Goal: Information Seeking & Learning: Learn about a topic

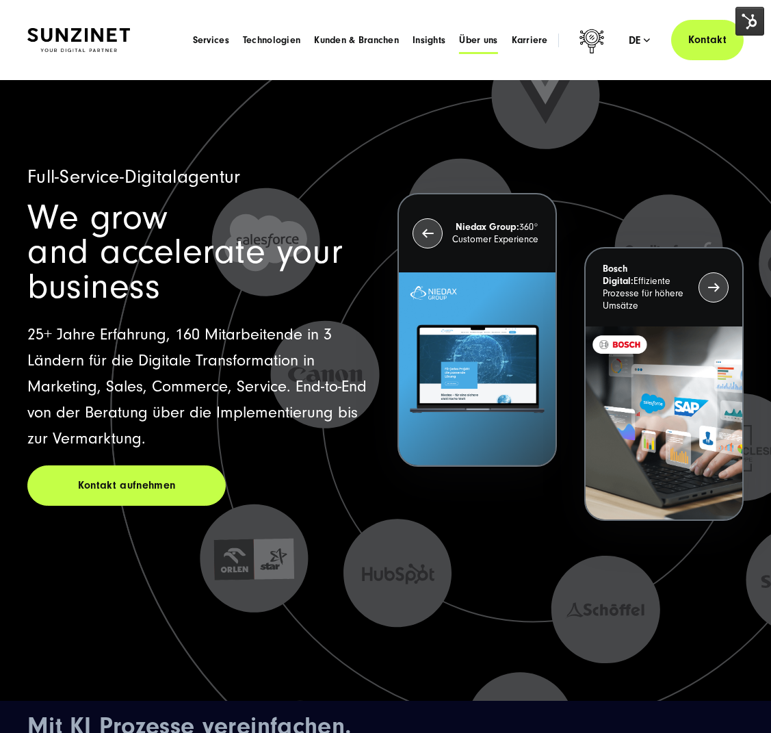
click at [491, 34] on span "Über uns" at bounding box center [478, 41] width 38 height 14
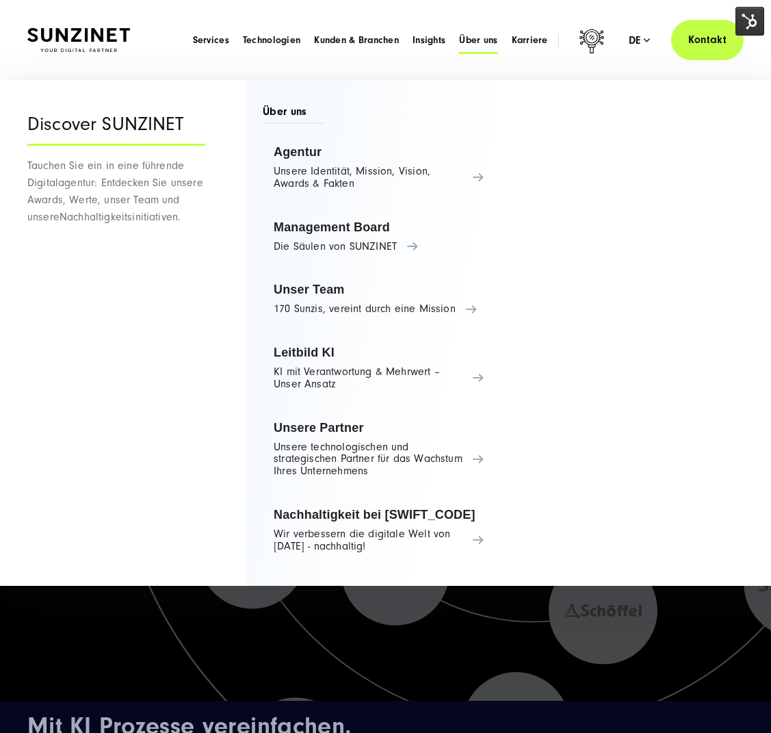
click at [488, 38] on span "Über uns" at bounding box center [478, 41] width 38 height 14
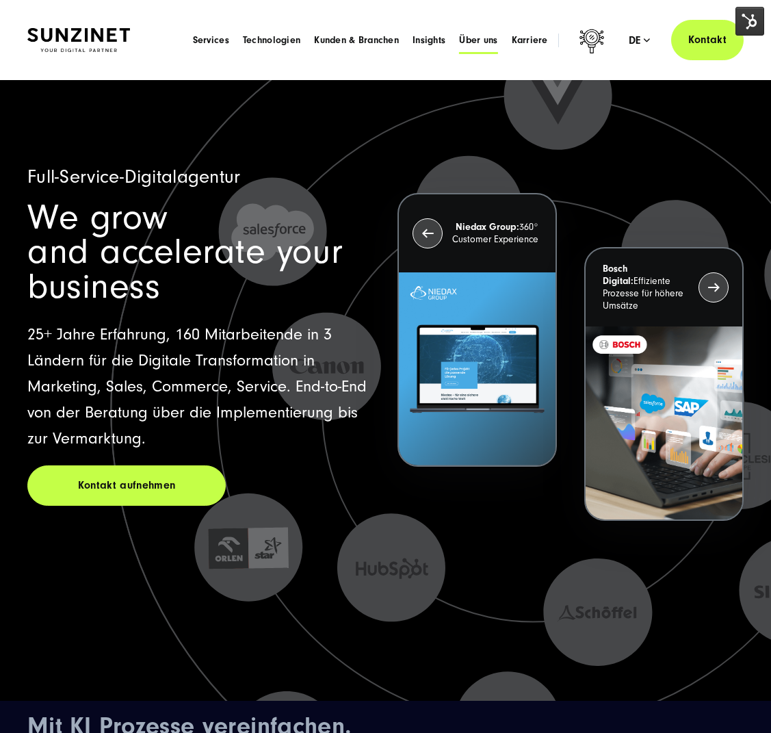
click at [489, 40] on span "Über uns" at bounding box center [478, 41] width 38 height 14
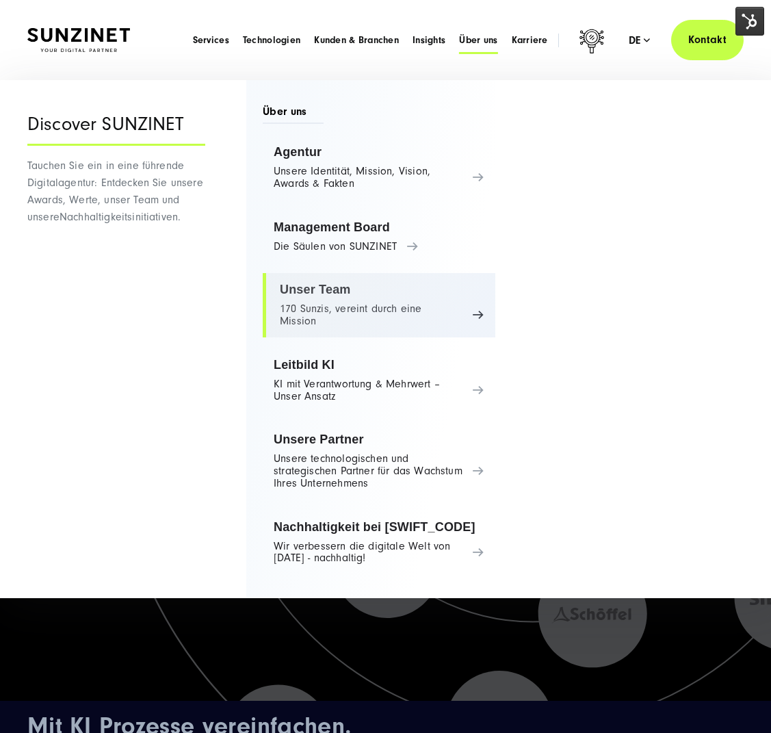
click at [366, 281] on link "Unser Team 170 Sunzis, vereint durch eine Mission" at bounding box center [379, 305] width 233 height 64
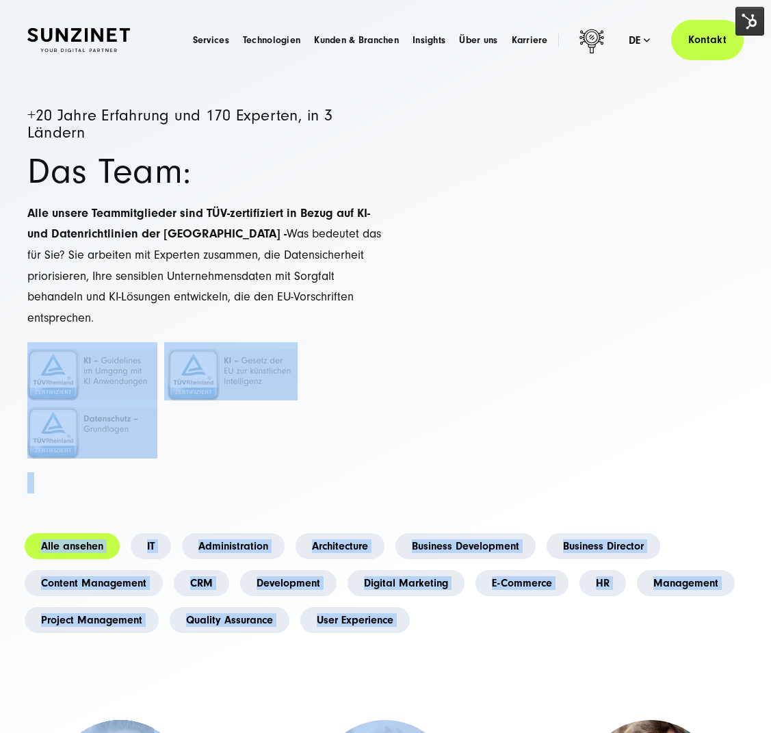
drag, startPoint x: 469, startPoint y: 296, endPoint x: 681, endPoint y: 582, distance: 355.7
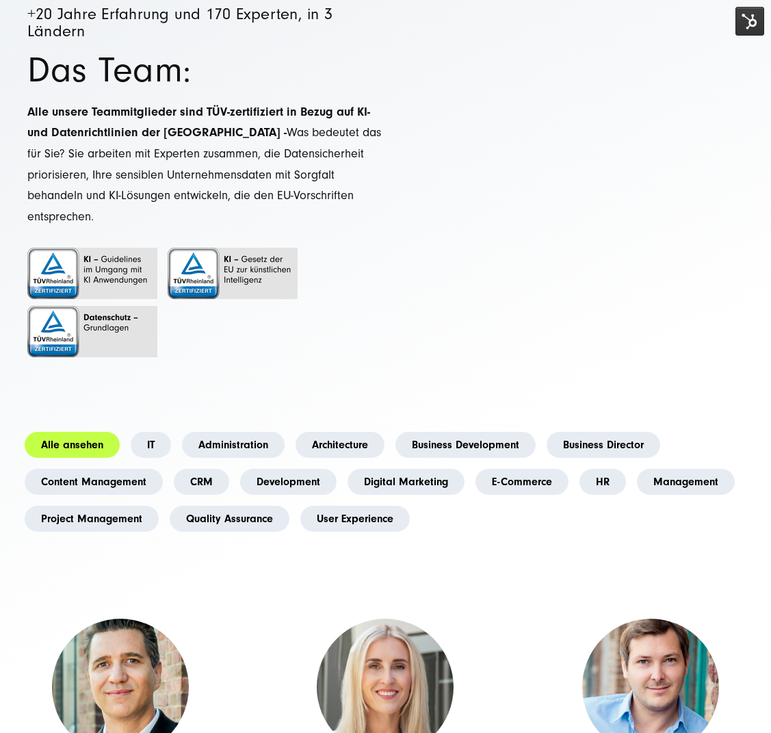
scroll to position [178, 0]
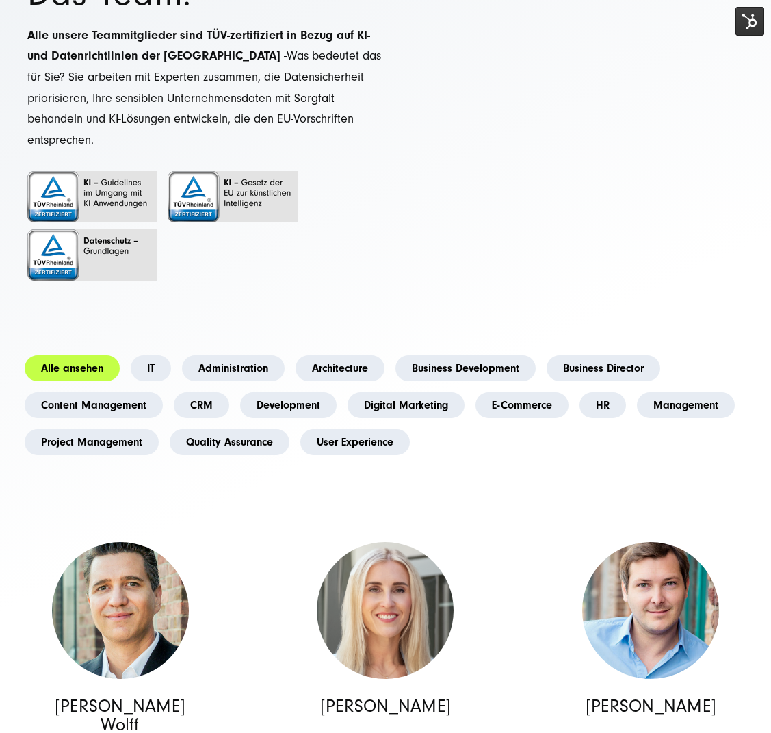
drag, startPoint x: 589, startPoint y: 490, endPoint x: 448, endPoint y: 437, distance: 150.1
click at [191, 392] on link "CRM" at bounding box center [201, 405] width 55 height 26
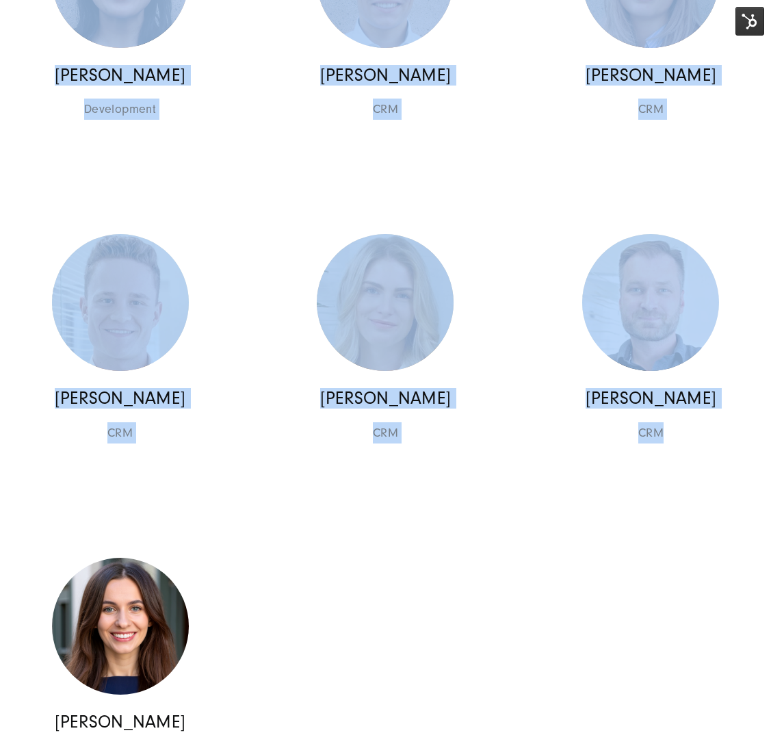
scroll to position [886, 0]
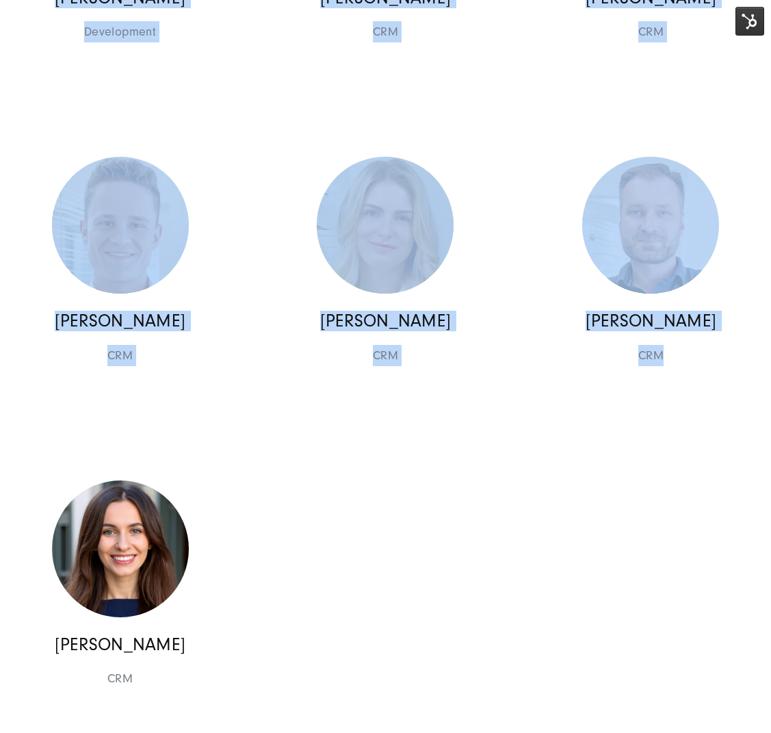
drag, startPoint x: 54, startPoint y: 295, endPoint x: 573, endPoint y: 593, distance: 598.5
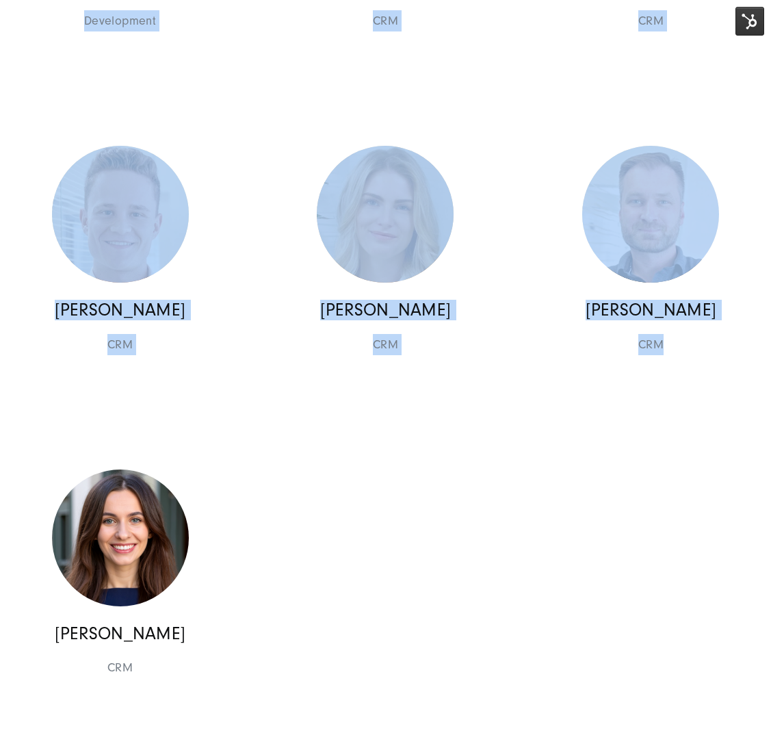
scroll to position [915, 0]
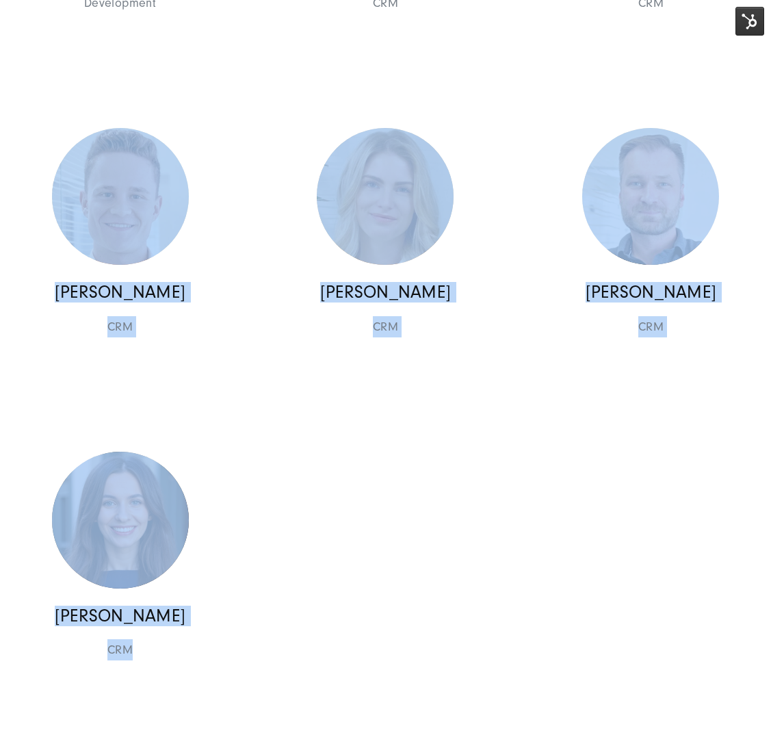
drag, startPoint x: 324, startPoint y: 620, endPoint x: 53, endPoint y: 87, distance: 598.1
click at [53, 87] on div "Georges D.M. Wolff Chief Executive Officer Management Management Georges D.M. W…" at bounding box center [386, 210] width 797 height 990
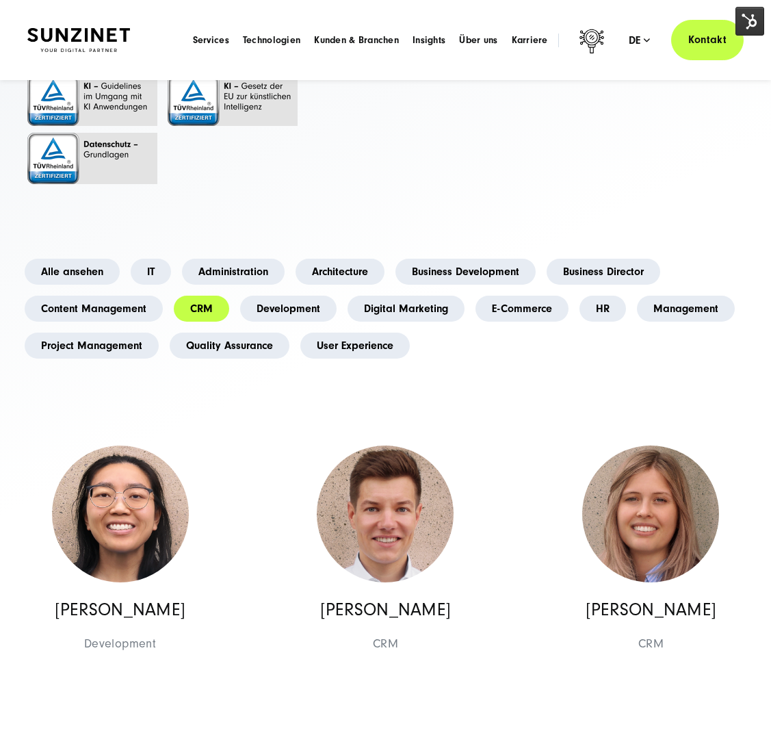
scroll to position [266, 0]
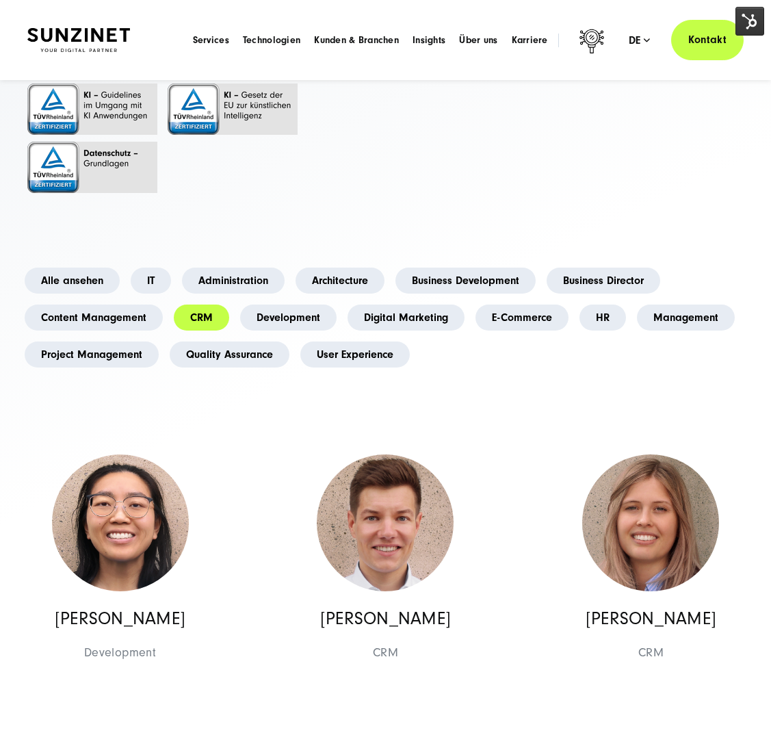
click at [88, 242] on div "CRM Das Team Alle ansehen IT Administration Architecture Business Development B…" at bounding box center [385, 307] width 717 height 131
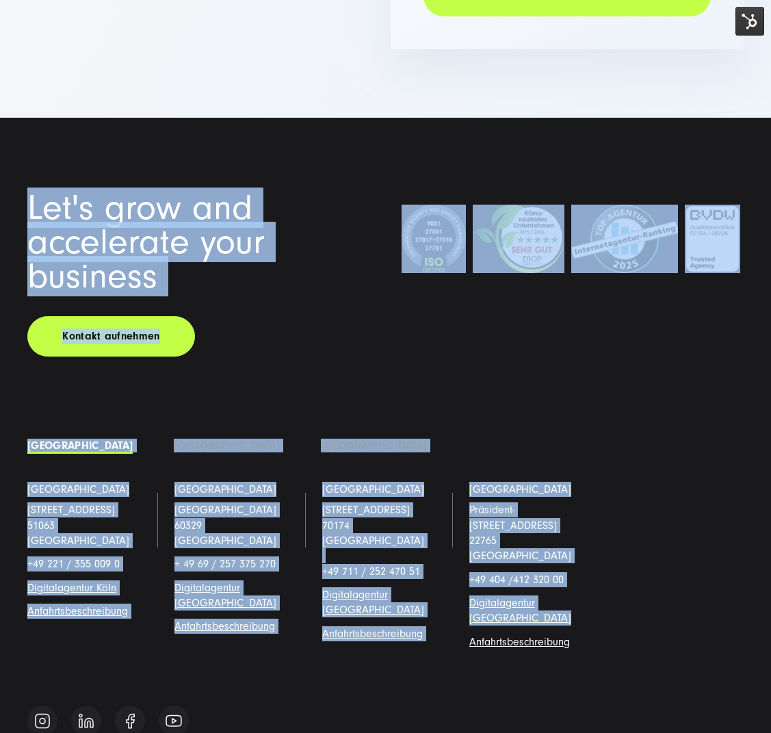
scroll to position [2458, 0]
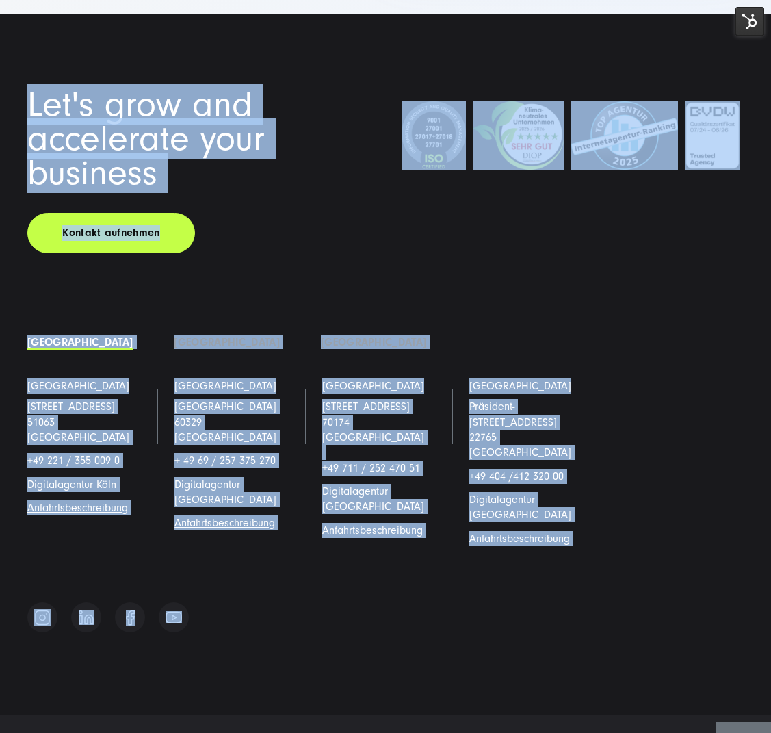
drag, startPoint x: 86, startPoint y: 235, endPoint x: 205, endPoint y: 686, distance: 467.1
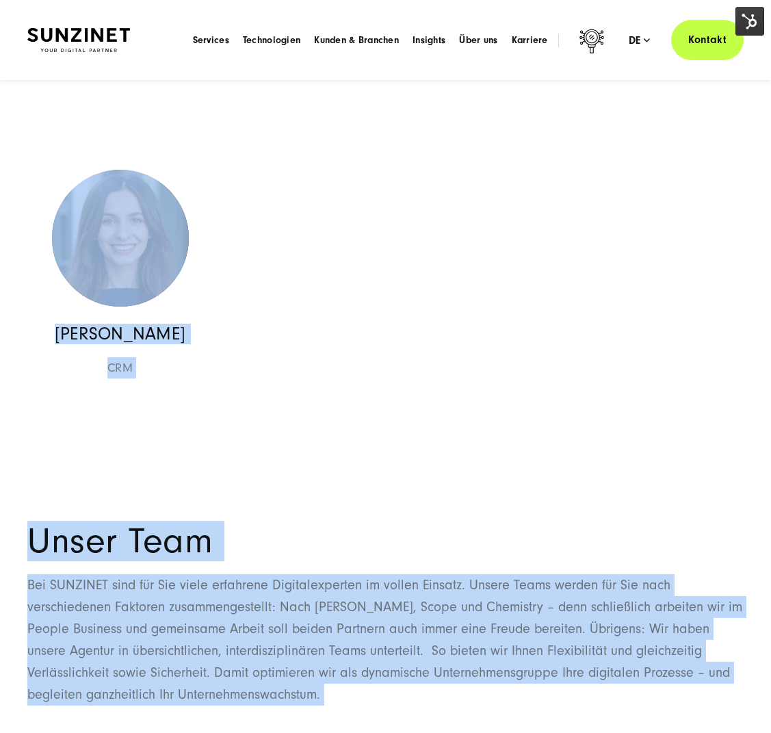
scroll to position [0, 0]
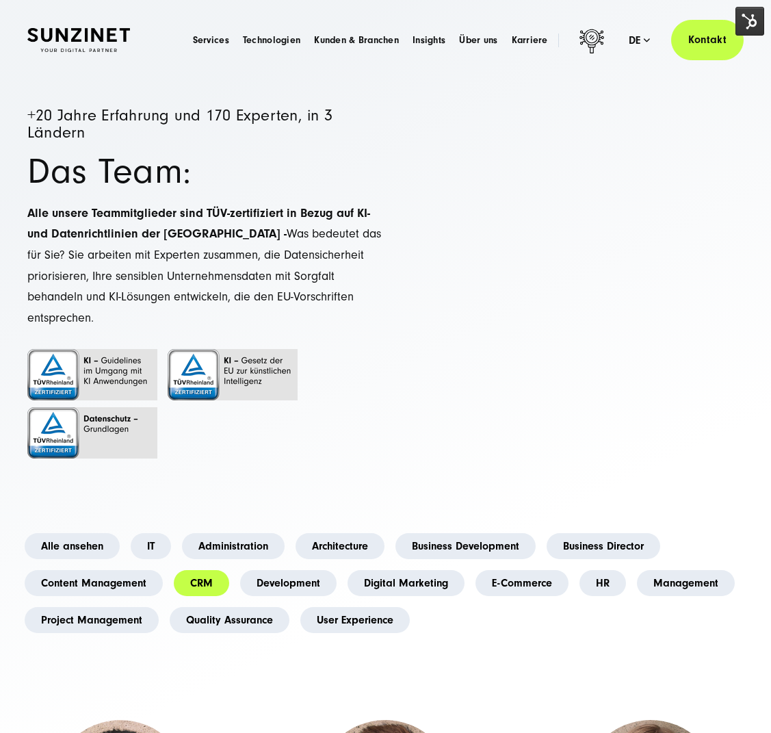
click at [331, 183] on h1 "Das Team:" at bounding box center [206, 172] width 359 height 34
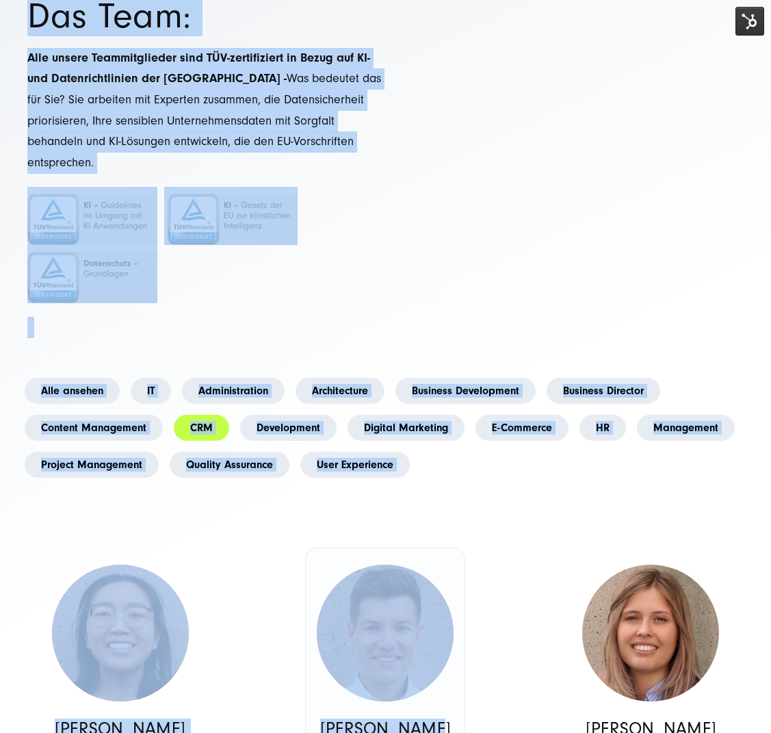
scroll to position [233, 0]
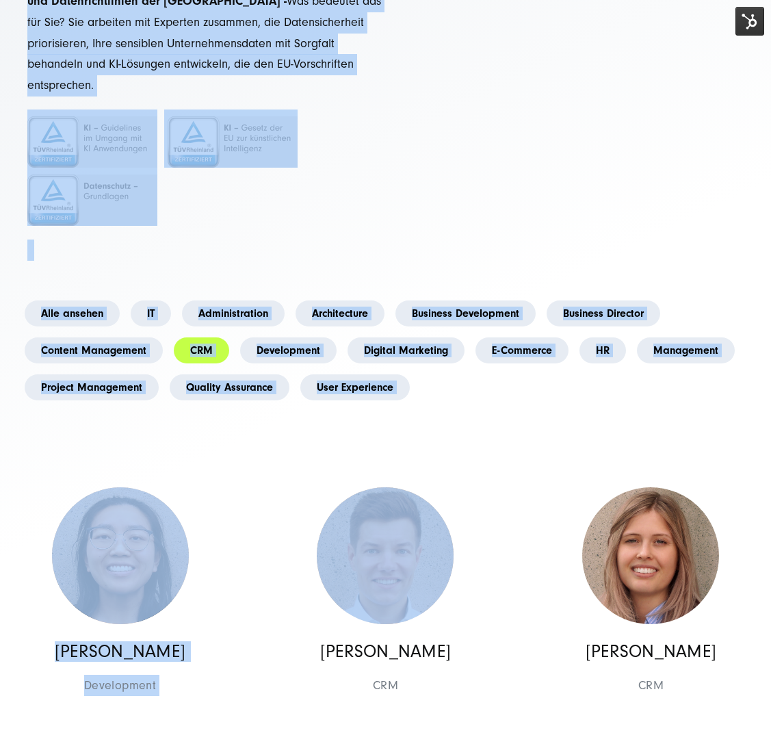
drag, startPoint x: 18, startPoint y: 1, endPoint x: 485, endPoint y: 547, distance: 717.9
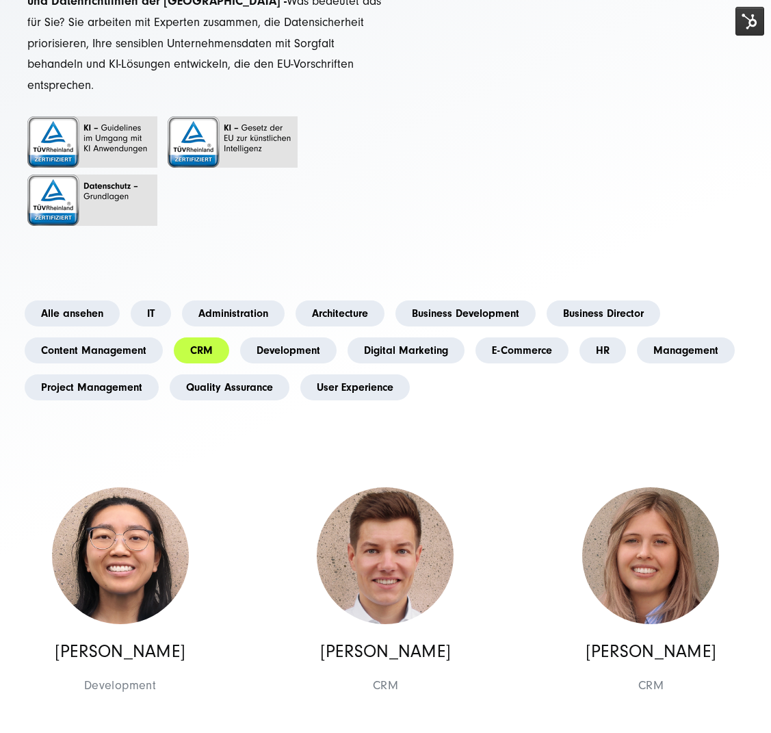
click at [525, 476] on div "Elena Wehinger CRM CRM Business Development Digital Marketing CRM Business Deve…" at bounding box center [651, 600] width 266 height 259
click at [94, 300] on link "Alle ansehen" at bounding box center [72, 313] width 95 height 26
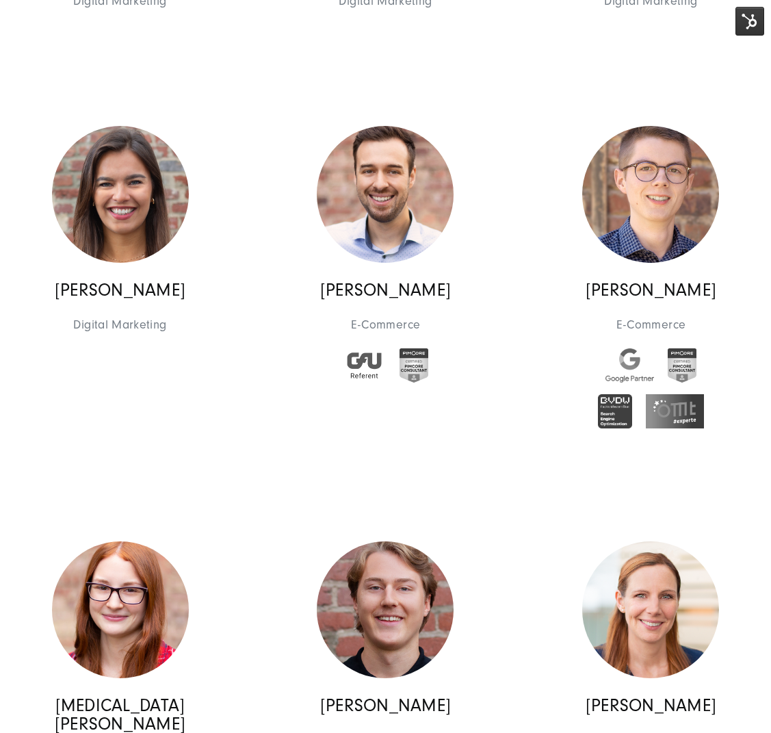
scroll to position [6791, 0]
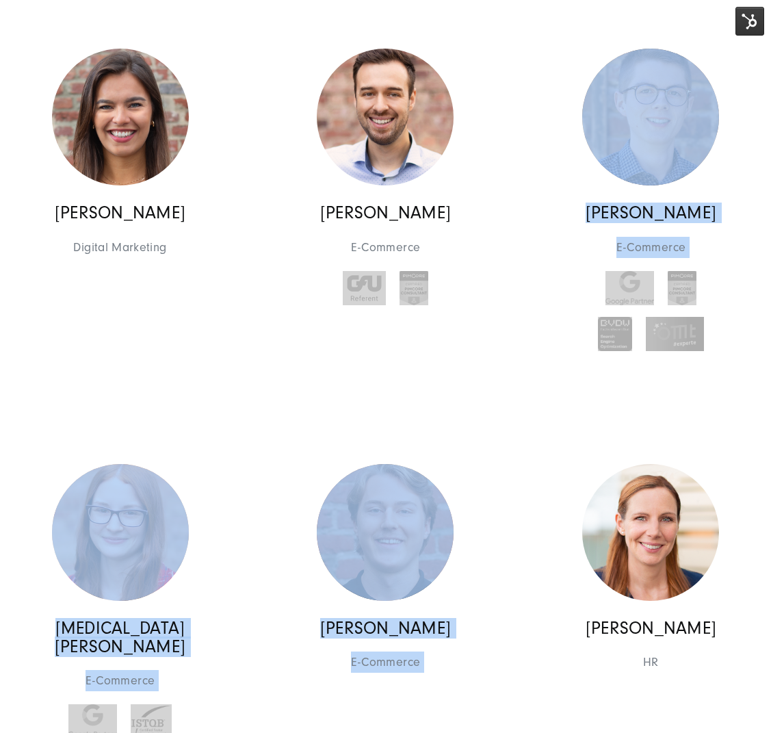
drag, startPoint x: 273, startPoint y: 372, endPoint x: 550, endPoint y: 500, distance: 304.4
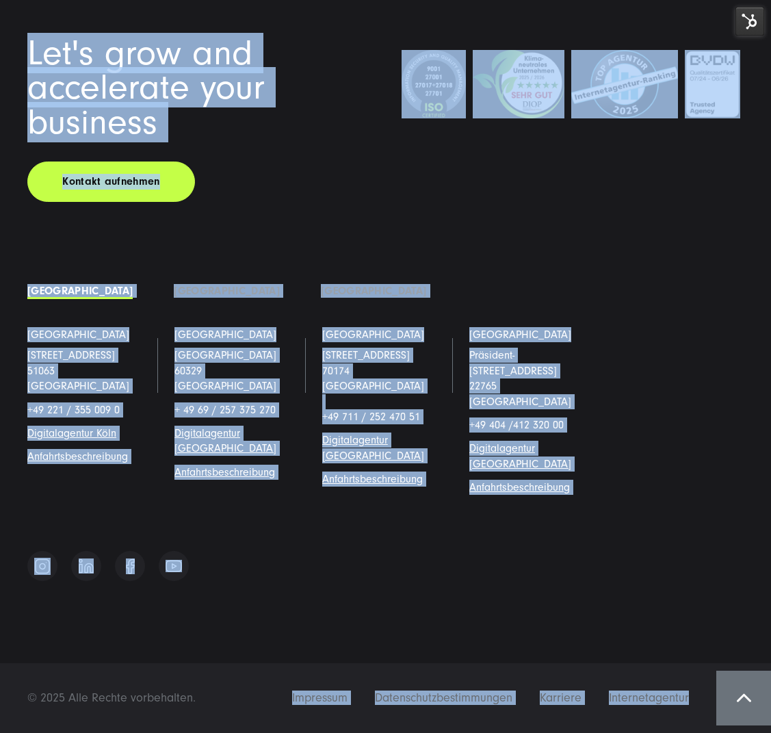
scroll to position [18248, 0]
drag, startPoint x: 304, startPoint y: 355, endPoint x: 180, endPoint y: 713, distance: 379.4
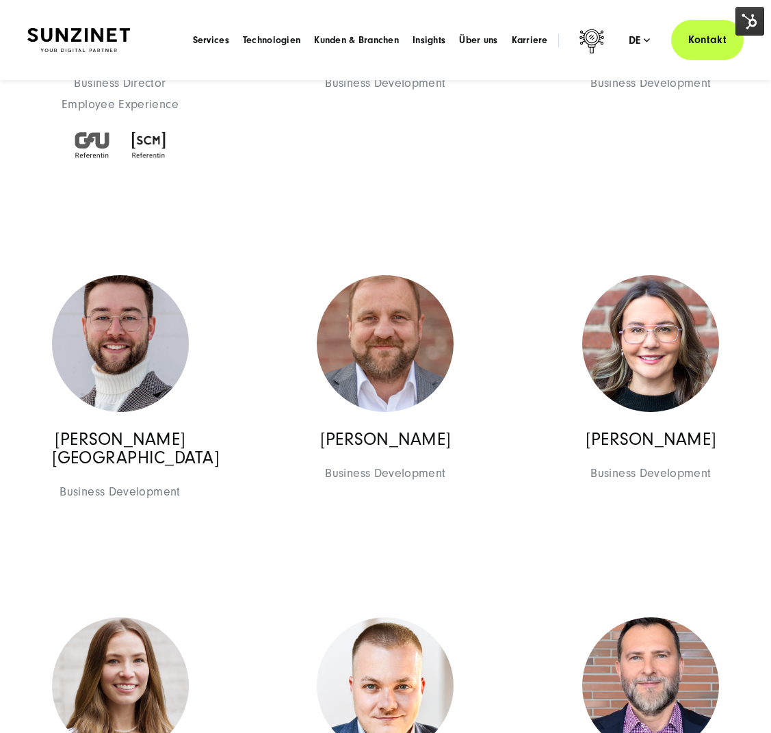
scroll to position [0, 0]
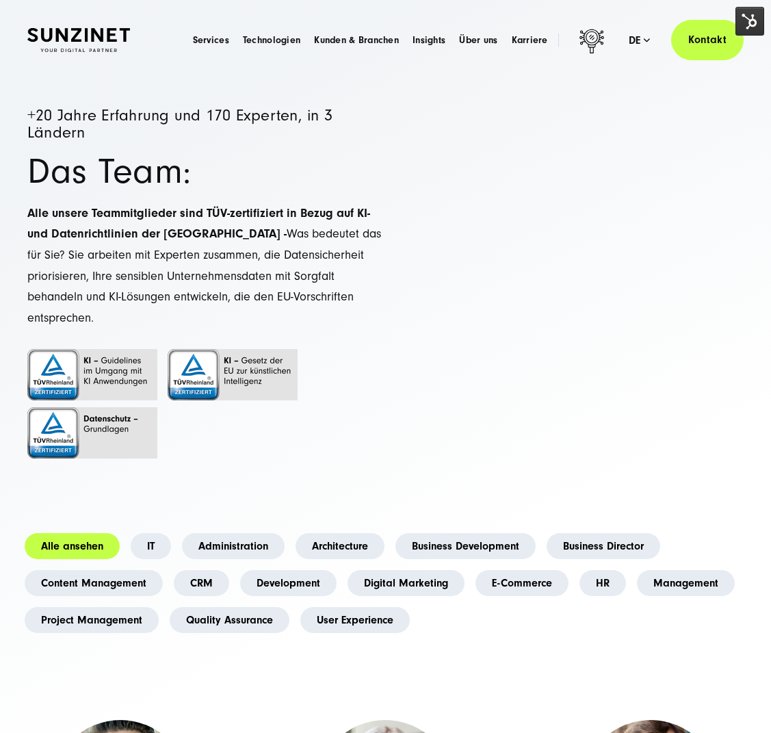
drag, startPoint x: 374, startPoint y: 244, endPoint x: 365, endPoint y: 236, distance: 12.6
click at [374, 244] on p "Alle unsere Teammitglieder sind TÜV-zertifiziert in Bezug auf KI- und Datenrich…" at bounding box center [206, 266] width 359 height 126
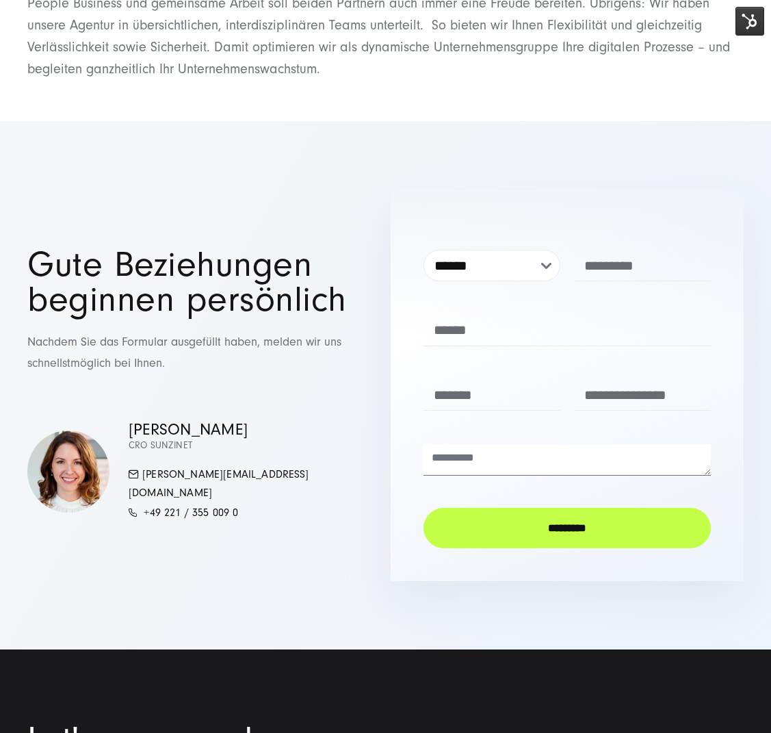
scroll to position [18248, 0]
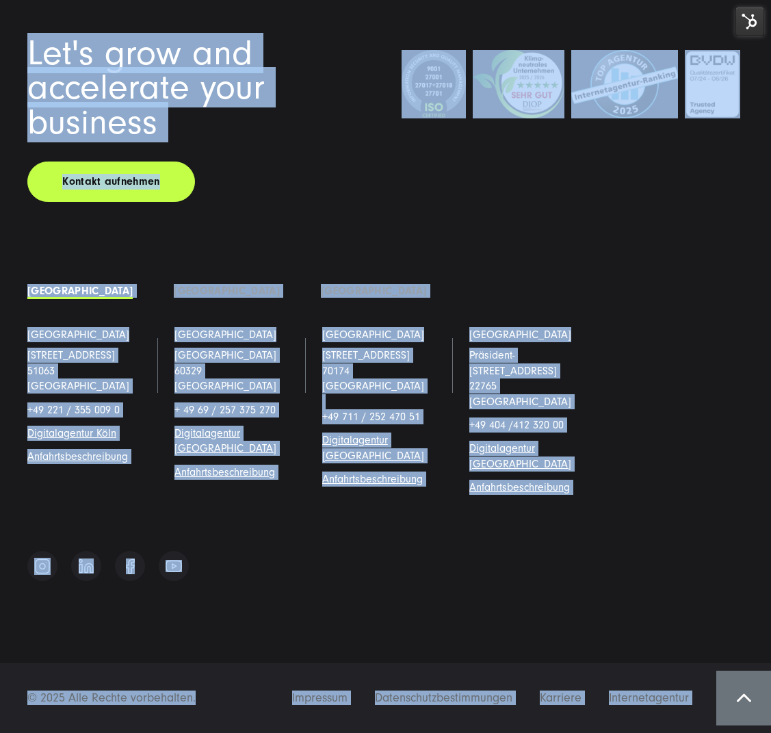
drag, startPoint x: 25, startPoint y: 22, endPoint x: 205, endPoint y: 684, distance: 686.7
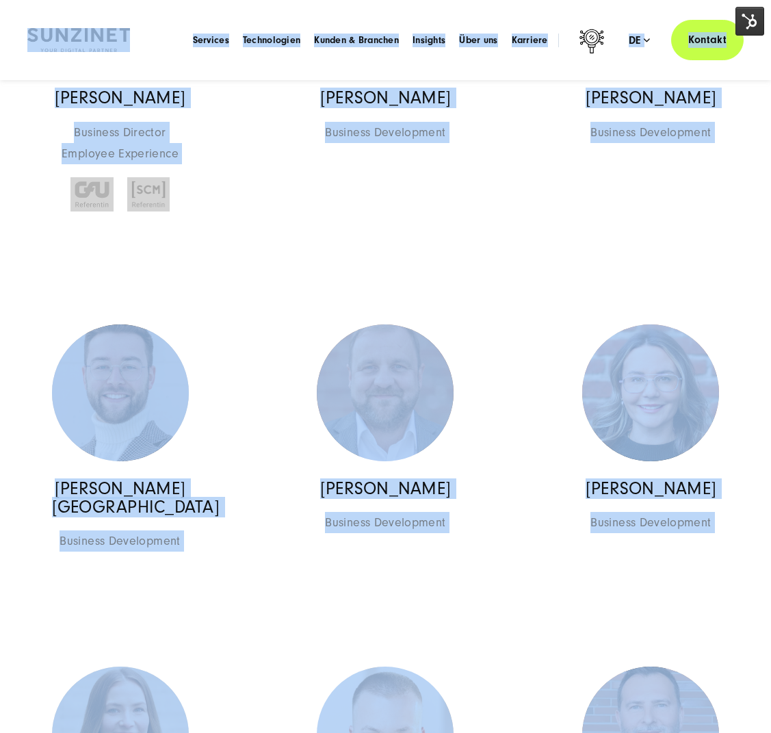
scroll to position [0, 0]
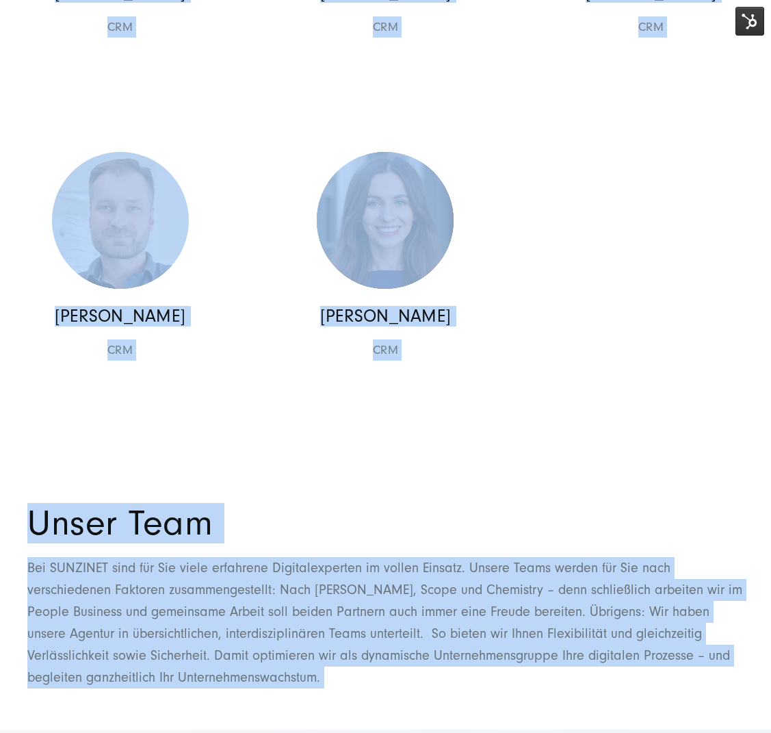
scroll to position [18248, 0]
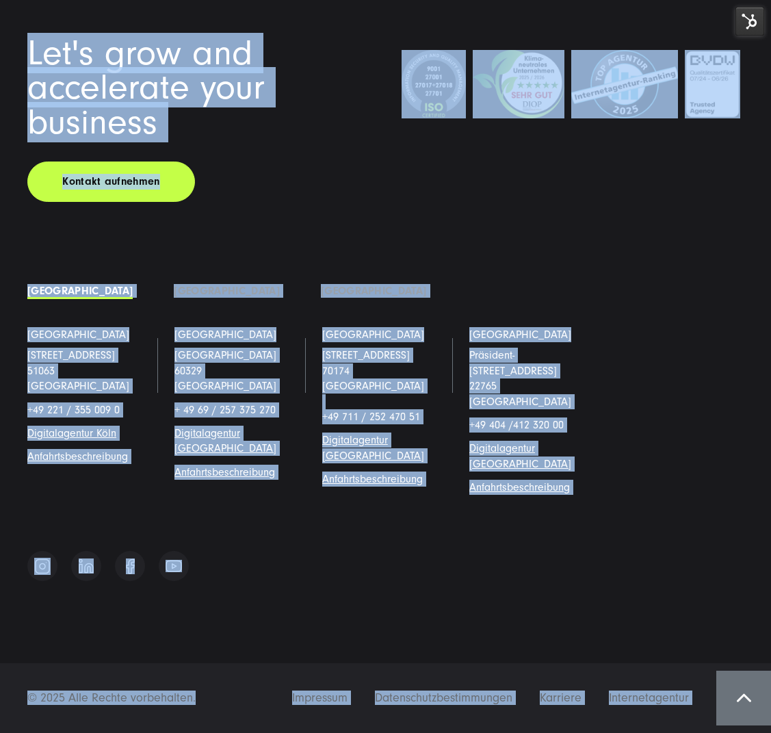
drag, startPoint x: 27, startPoint y: 18, endPoint x: 197, endPoint y: 692, distance: 694.5
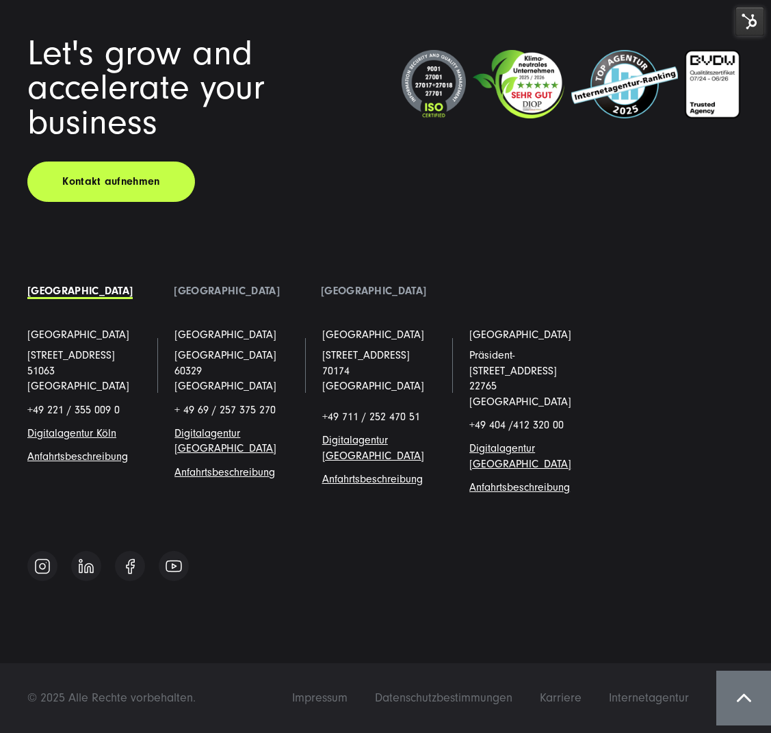
click at [233, 637] on footer "Let's grow and accelerate your business Kontakt aufnehmen Deutschland Polen" at bounding box center [385, 348] width 771 height 771
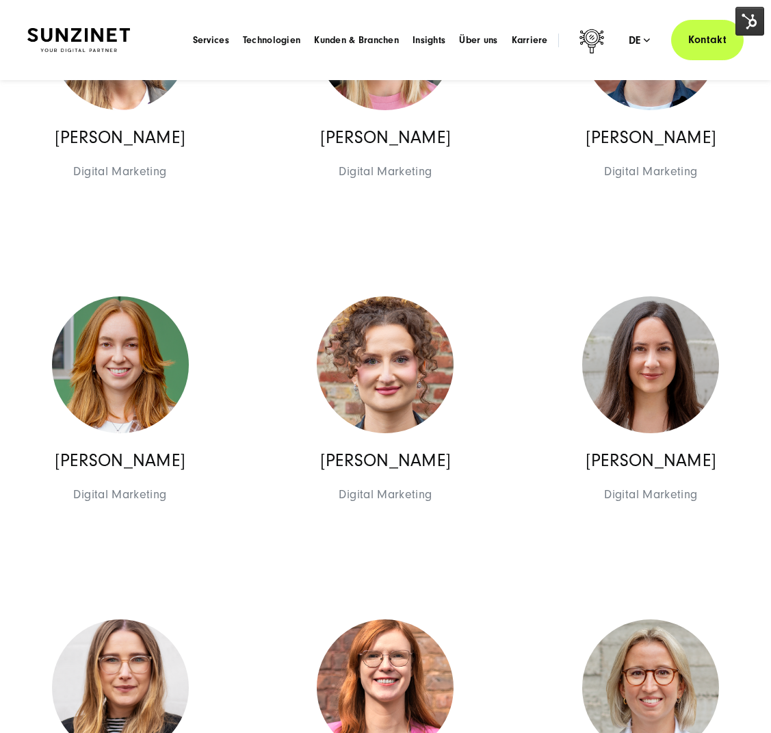
scroll to position [0, 0]
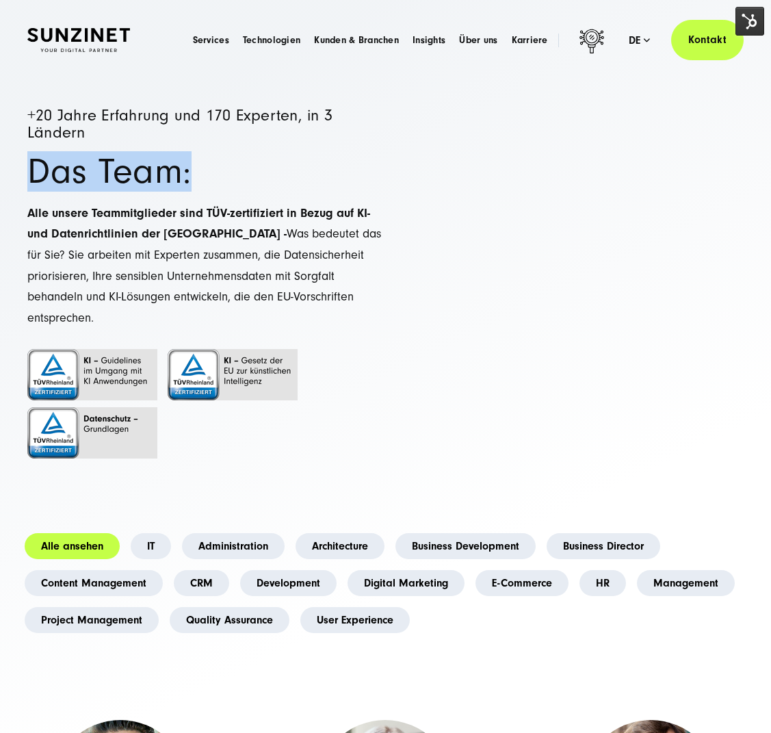
click at [228, 155] on div "+20 Jahre Erfahrung und 170 Experten, in 3 Ländern Das Team: Alle unsere Teammi…" at bounding box center [206, 300] width 359 height 387
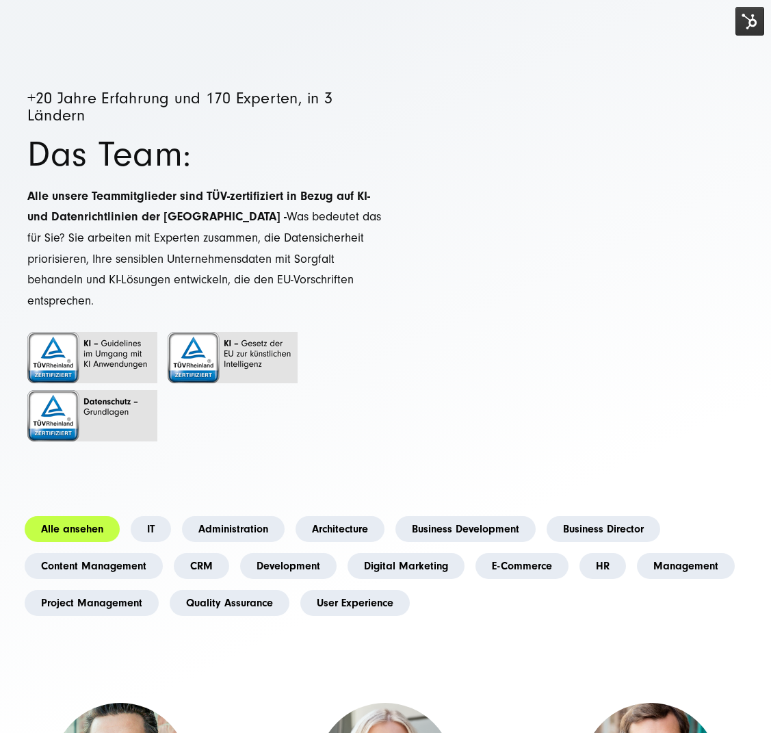
drag, startPoint x: 519, startPoint y: 601, endPoint x: 493, endPoint y: 591, distance: 27.1
click at [192, 553] on link "CRM" at bounding box center [201, 566] width 55 height 26
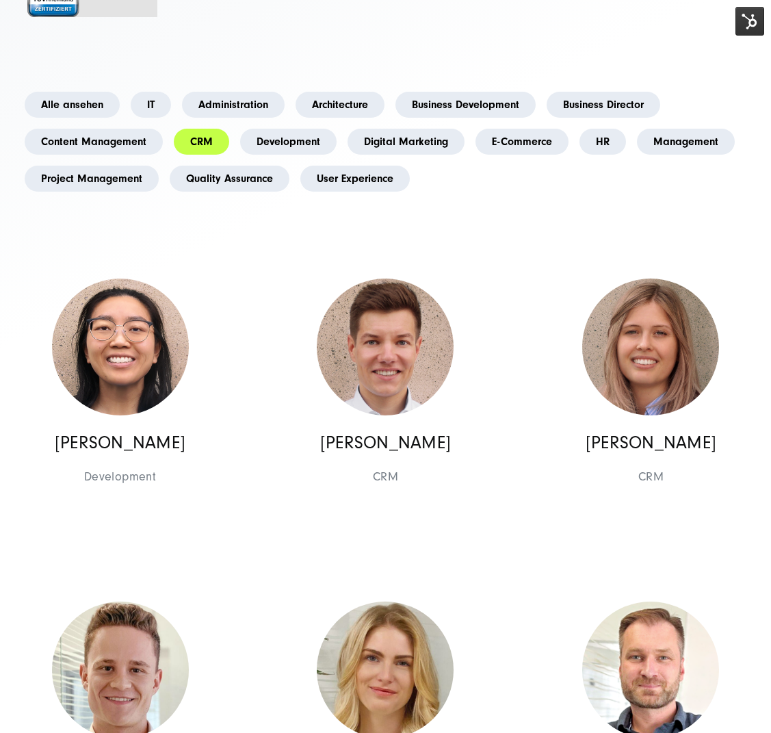
scroll to position [730, 0]
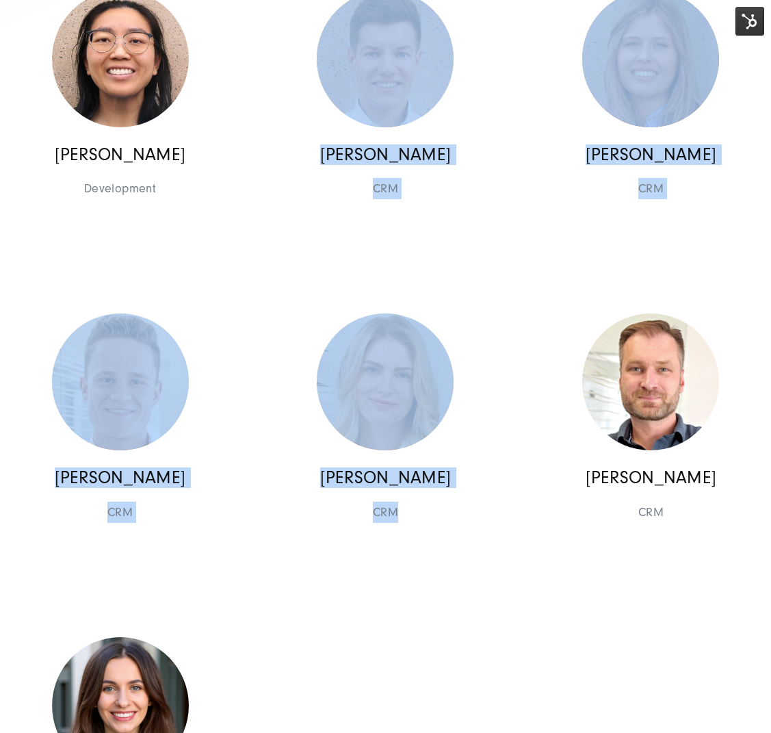
drag, startPoint x: 406, startPoint y: 669, endPoint x: 231, endPoint y: 240, distance: 462.6
click at [231, 241] on div "Georges D.M. Wolff Chief Executive Officer Management Management Georges D.M. W…" at bounding box center [386, 396] width 797 height 990
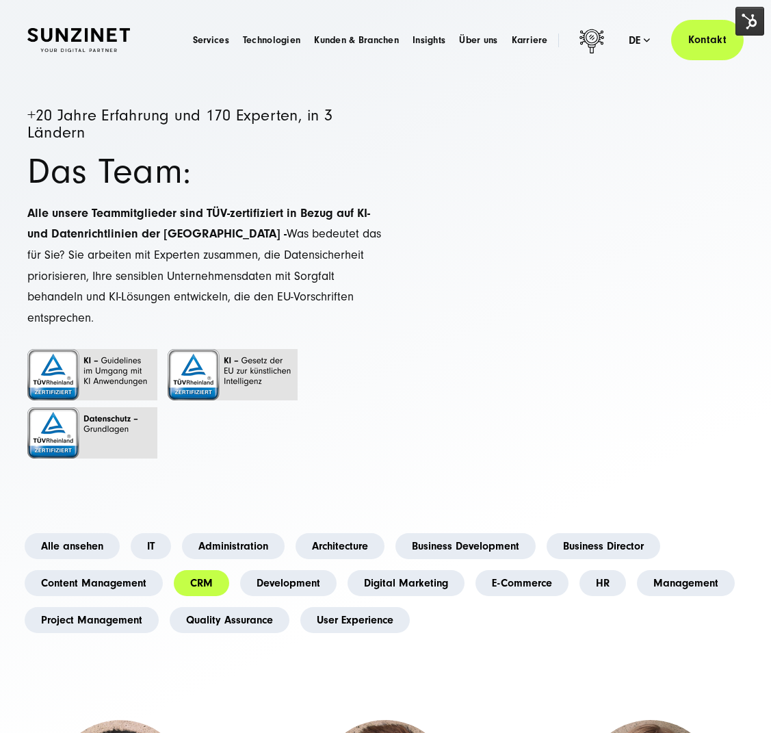
click at [329, 235] on span "Alle unsere Teammitglieder sind TÜV-zertifiziert in Bezug auf KI- und Datenrich…" at bounding box center [204, 265] width 354 height 119
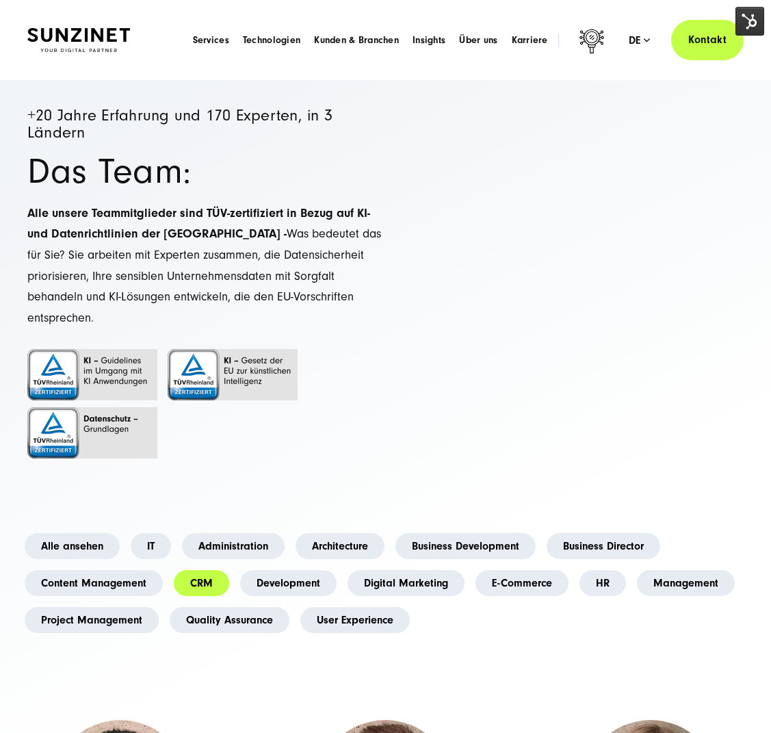
click at [109, 50] on img at bounding box center [78, 40] width 103 height 24
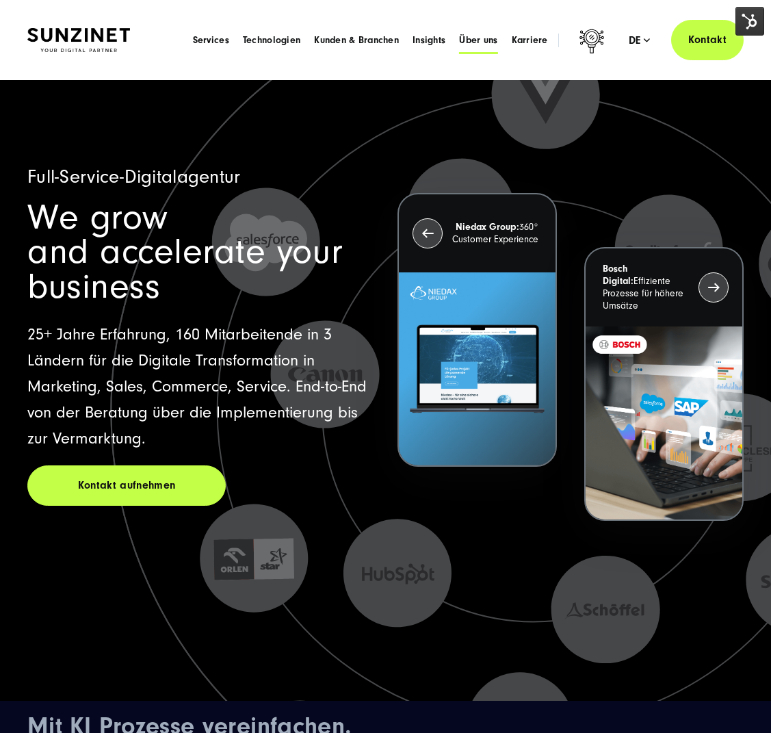
click at [479, 44] on span "Über uns" at bounding box center [478, 41] width 38 height 14
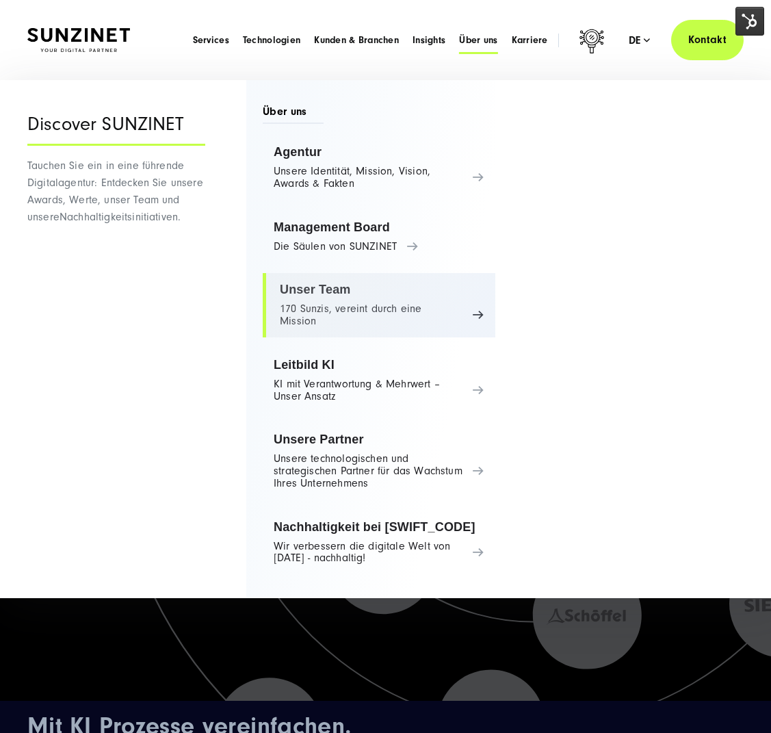
click at [360, 304] on link "Unser Team 170 Sunzis, vereint durch eine Mission" at bounding box center [379, 305] width 233 height 64
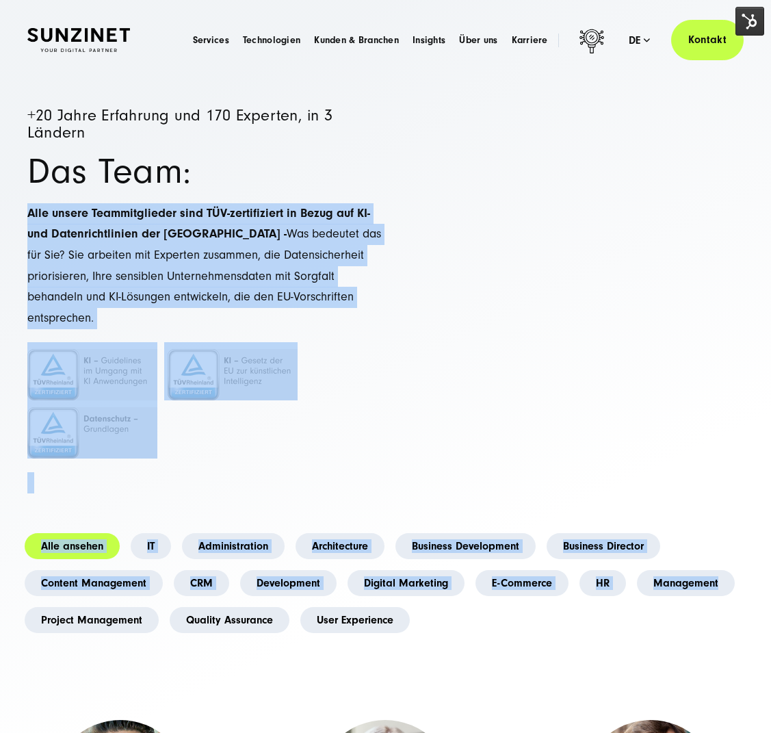
drag, startPoint x: 263, startPoint y: 181, endPoint x: 945, endPoint y: 571, distance: 786.0
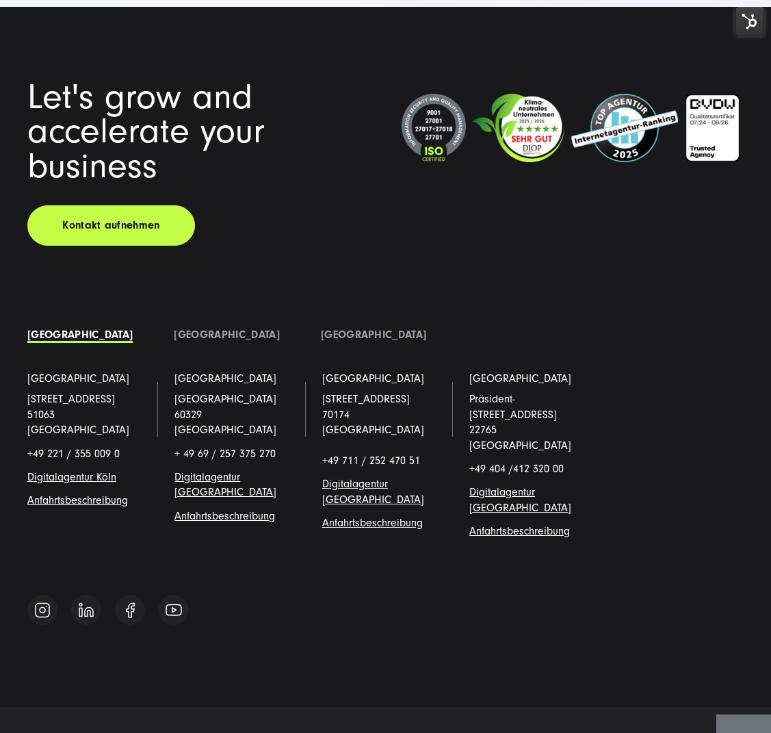
scroll to position [18248, 0]
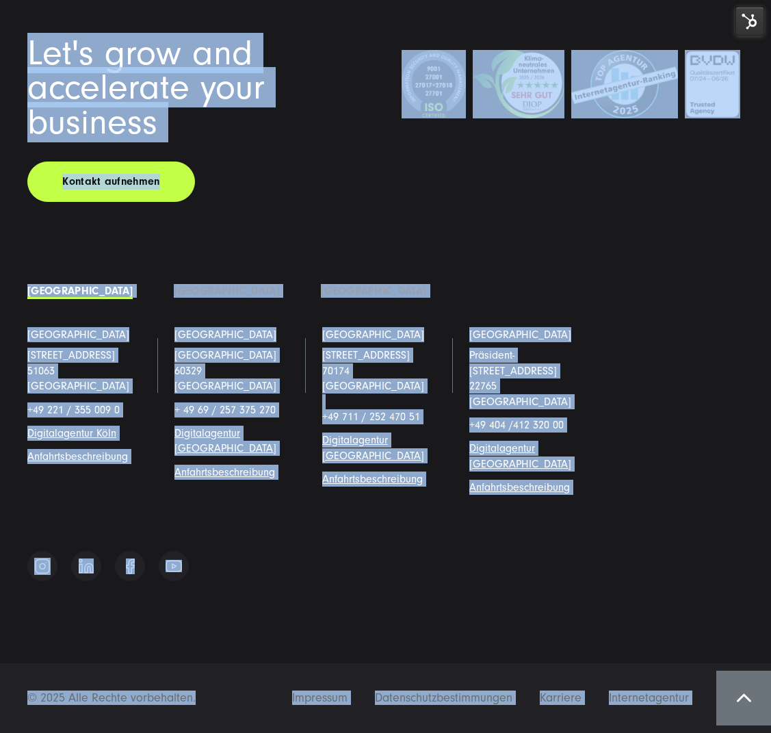
drag, startPoint x: 29, startPoint y: 15, endPoint x: 213, endPoint y: 671, distance: 681.0
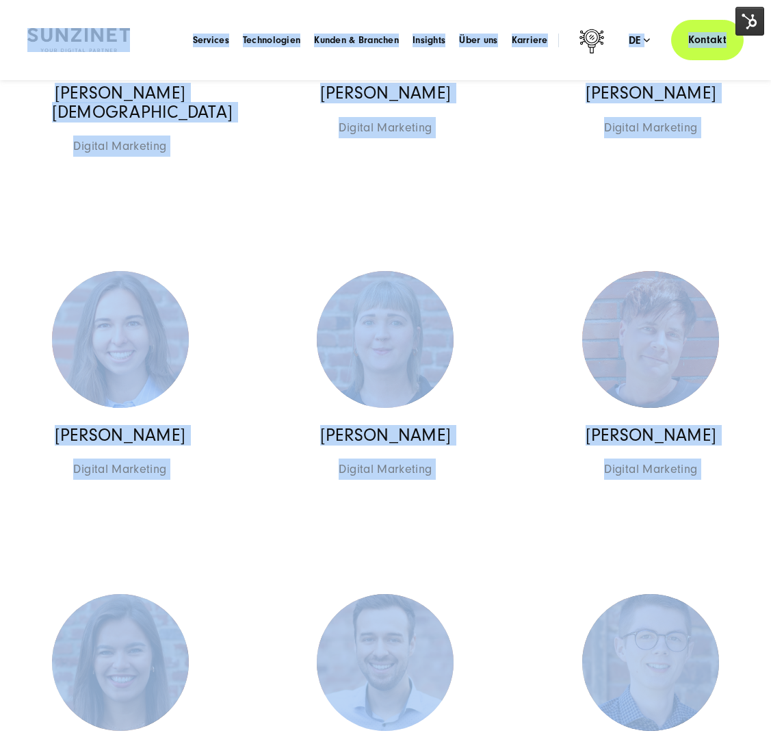
scroll to position [0, 0]
